Goal: Task Accomplishment & Management: Manage account settings

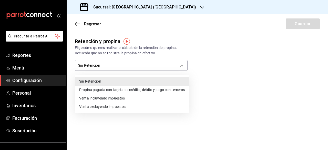
click at [33, 80] on div at bounding box center [164, 75] width 328 height 150
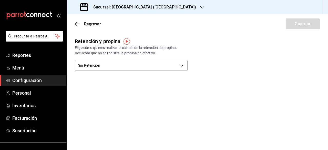
click at [33, 80] on span "Configuración" at bounding box center [37, 80] width 50 height 7
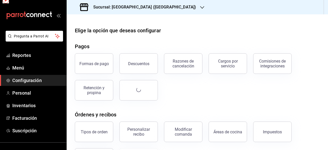
click at [33, 80] on span "Configuración" at bounding box center [37, 80] width 50 height 7
drag, startPoint x: 36, startPoint y: 83, endPoint x: 39, endPoint y: 82, distance: 2.9
click at [37, 83] on span "Configuración" at bounding box center [37, 80] width 50 height 7
click at [134, 91] on button "Pay" at bounding box center [138, 90] width 38 height 21
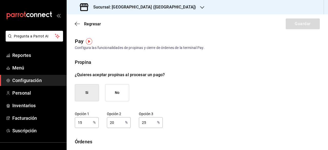
click at [89, 95] on button "Si" at bounding box center [87, 92] width 24 height 17
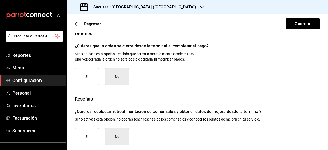
scroll to position [111, 0]
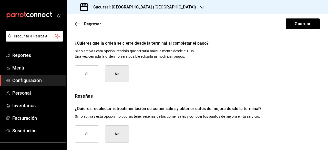
click at [93, 137] on button "Si" at bounding box center [87, 133] width 24 height 17
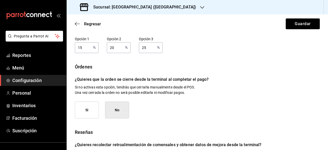
scroll to position [34, 0]
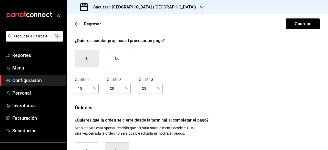
click at [84, 91] on input "15" at bounding box center [83, 88] width 16 height 10
type input "1"
type input "10"
click at [117, 88] on input "20" at bounding box center [115, 88] width 16 height 10
type input "2"
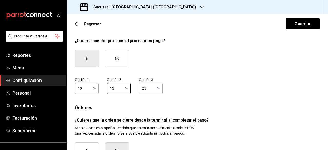
type input "15"
click at [150, 88] on input "25" at bounding box center [147, 88] width 16 height 10
type input "2"
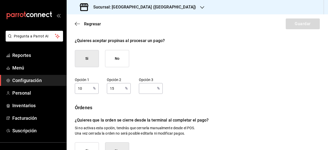
type input "1"
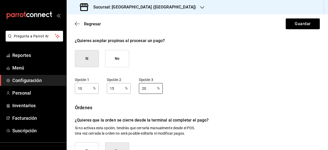
type input "20"
click at [209, 98] on div "Propina ¿Quieres aceptar propinas al procesar un pago? Si No Opción 1 10 % Opci…" at bounding box center [197, 122] width 245 height 195
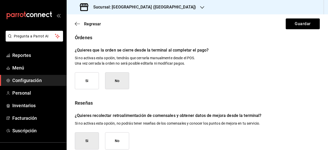
scroll to position [111, 0]
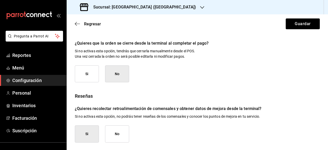
click at [88, 74] on button "Si" at bounding box center [87, 73] width 24 height 17
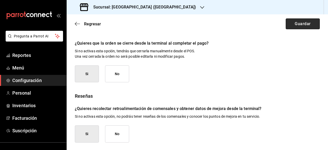
click at [303, 26] on button "Guardar" at bounding box center [303, 23] width 34 height 11
click at [14, 78] on span "Configuración" at bounding box center [37, 80] width 50 height 7
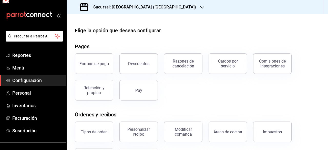
click at [14, 78] on span "Configuración" at bounding box center [37, 80] width 50 height 7
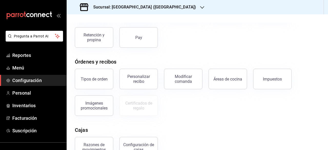
scroll to position [77, 0]
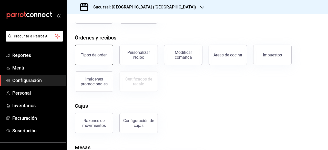
click at [99, 59] on button "Tipos de orden" at bounding box center [94, 55] width 38 height 21
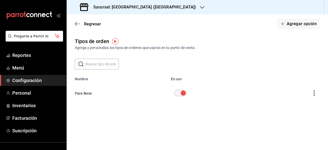
click at [117, 41] on img "button" at bounding box center [115, 41] width 6 height 6
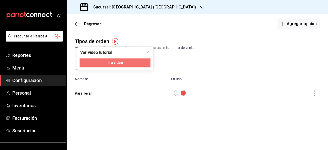
click at [125, 66] on button "Ir a video" at bounding box center [115, 62] width 70 height 8
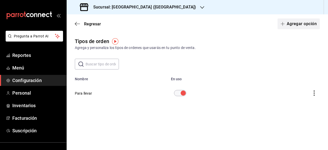
click at [317, 25] on button "Agregar opción" at bounding box center [299, 23] width 42 height 11
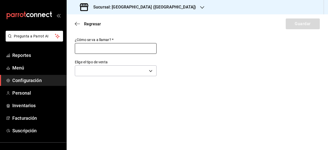
click at [105, 49] on input "text" at bounding box center [116, 48] width 82 height 11
type input "P"
type input "c"
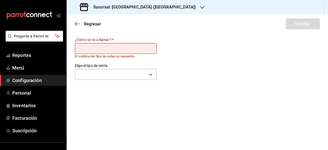
type input "c"
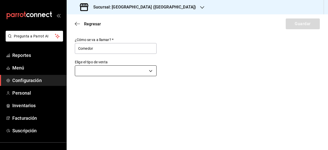
type input "Comedor"
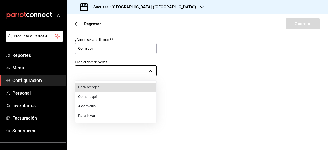
click at [150, 71] on body "Pregunta a Parrot AI Reportes Menú Configuración Personal Inventarios Facturaci…" at bounding box center [164, 75] width 328 height 150
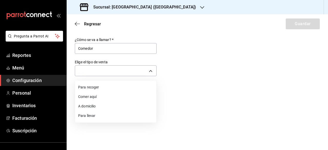
click at [114, 95] on li "Comer aquí" at bounding box center [115, 96] width 81 height 9
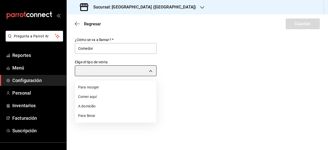
type input "DINE_IN"
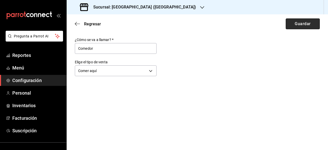
click at [307, 27] on button "Guardar" at bounding box center [303, 23] width 34 height 11
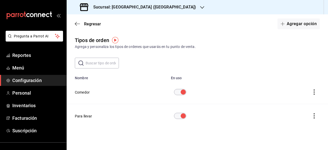
scroll to position [1, 0]
click at [298, 25] on button "Agregar opción" at bounding box center [299, 23] width 42 height 11
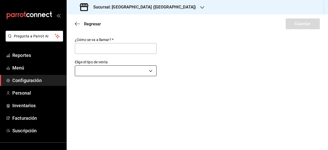
click at [151, 71] on body "Pregunta a Parrot AI Reportes Menú Configuración Personal Inventarios Facturaci…" at bounding box center [164, 75] width 328 height 150
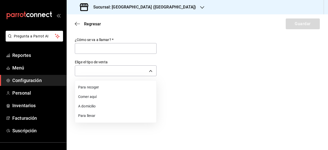
click at [114, 117] on li "Para llevar" at bounding box center [115, 115] width 81 height 9
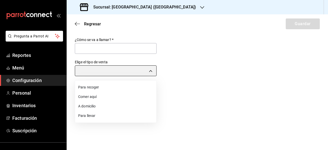
type input "TAKE_OUT"
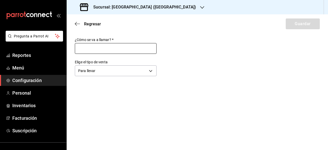
click at [119, 48] on input "text" at bounding box center [116, 48] width 82 height 11
type input "P"
type input "Drive True"
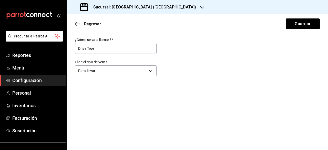
click at [292, 23] on button "Guardar" at bounding box center [303, 23] width 34 height 11
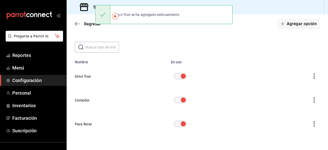
scroll to position [25, 0]
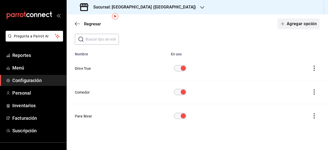
click at [297, 23] on button "Agregar opción" at bounding box center [299, 23] width 42 height 11
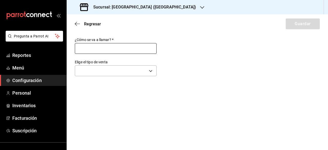
click at [129, 49] on input "text" at bounding box center [116, 48] width 82 height 11
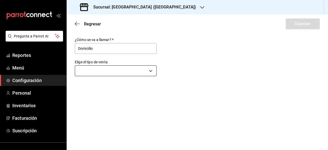
type input "Domicilio"
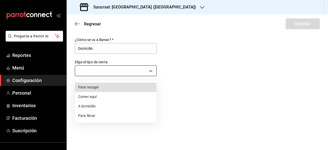
click at [152, 69] on body "Pregunta a Parrot AI Reportes Menú Configuración Personal Inventarios Facturaci…" at bounding box center [164, 75] width 328 height 150
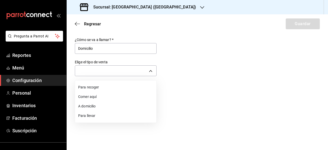
click at [104, 110] on li "A domicilio" at bounding box center [115, 105] width 81 height 9
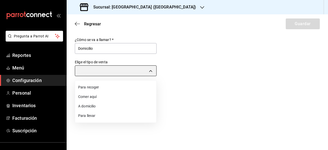
type input "DELIVERY"
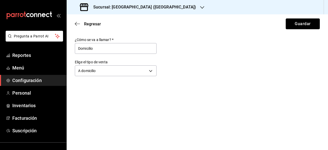
click at [301, 26] on button "Guardar" at bounding box center [303, 23] width 34 height 11
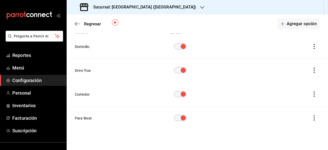
scroll to position [49, 0]
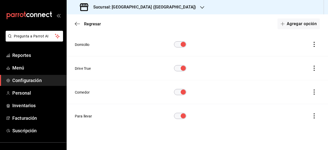
click at [137, 116] on th "Para llevar" at bounding box center [117, 116] width 101 height 24
click at [312, 114] on icon "actions" at bounding box center [314, 115] width 5 height 5
click at [219, 122] on div at bounding box center [164, 75] width 328 height 150
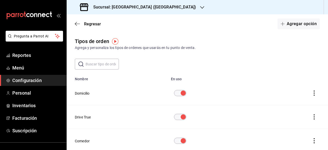
click at [39, 80] on span "Configuración" at bounding box center [37, 80] width 50 height 7
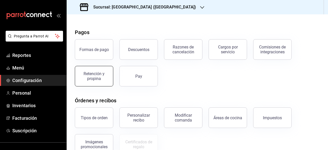
scroll to position [26, 0]
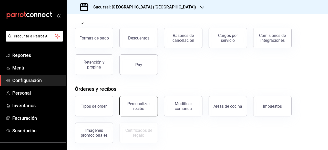
click at [140, 106] on div "Personalizar recibo" at bounding box center [139, 106] width 32 height 10
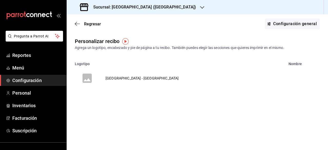
click at [127, 40] on img "button" at bounding box center [125, 41] width 6 height 6
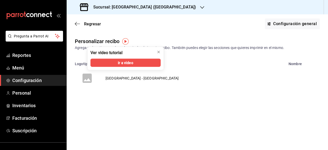
click at [127, 40] on img "button" at bounding box center [125, 41] width 6 height 6
click at [121, 65] on span "Ir a video" at bounding box center [125, 62] width 15 height 5
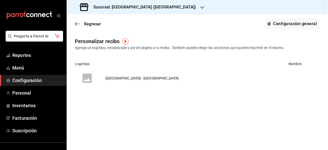
click at [88, 77] on icon "voidReasonsTable" at bounding box center [87, 78] width 9 height 9
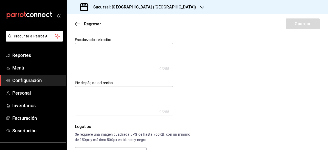
click at [101, 60] on textarea at bounding box center [124, 57] width 98 height 29
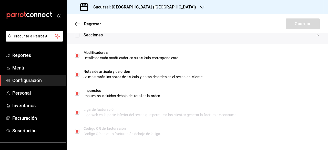
scroll to position [288, 0]
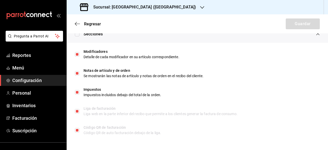
click at [42, 79] on span "Configuración" at bounding box center [37, 80] width 50 height 7
